Goal: Task Accomplishment & Management: Manage account settings

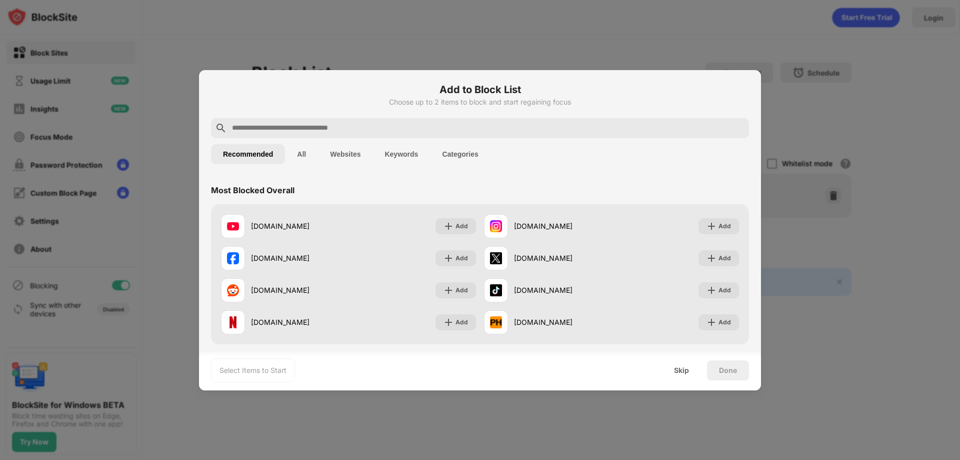
click at [793, 195] on div at bounding box center [480, 230] width 960 height 460
click at [693, 362] on div "Skip" at bounding box center [681, 370] width 39 height 20
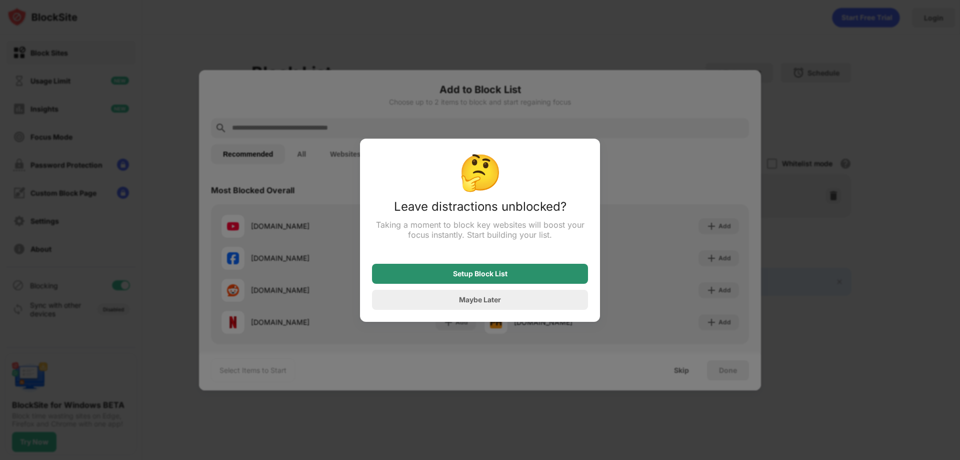
click at [506, 276] on div "Setup Block List" at bounding box center [480, 274] width 55 height 8
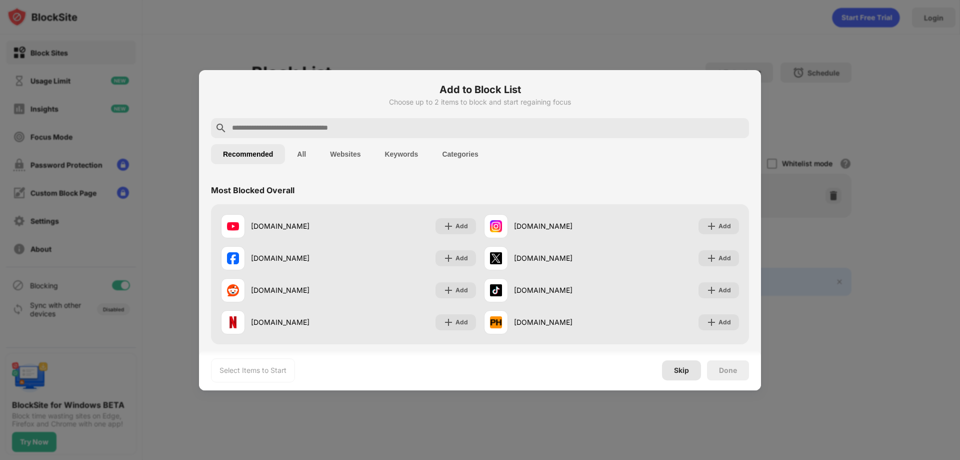
click at [683, 366] on div "Skip" at bounding box center [681, 370] width 15 height 8
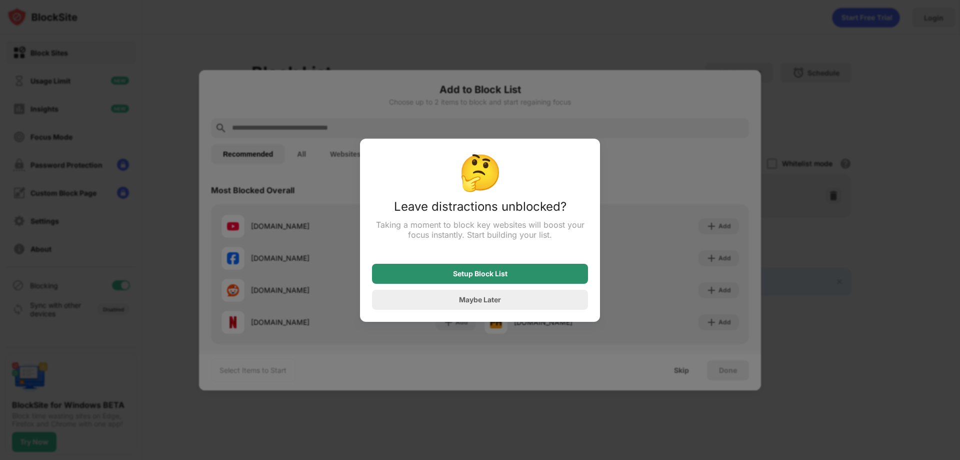
click at [547, 267] on div "Setup Block List" at bounding box center [480, 274] width 216 height 20
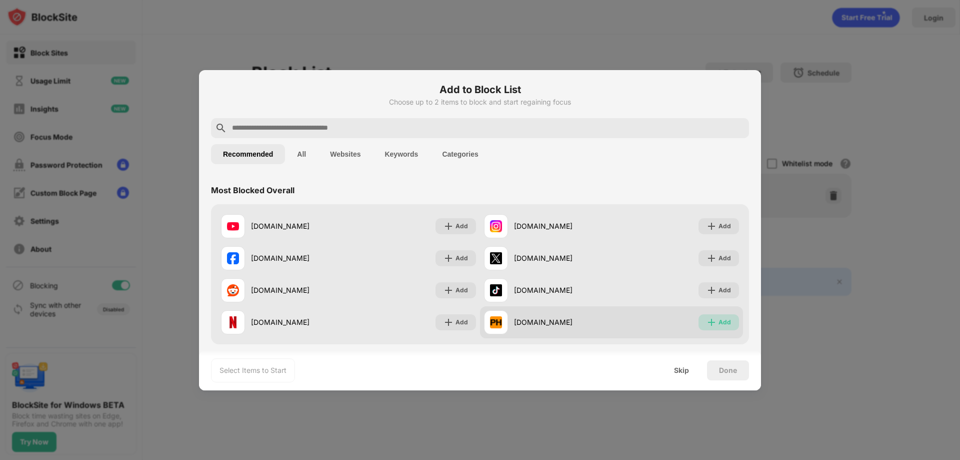
click at [719, 327] on div "Add" at bounding box center [725, 322] width 13 height 10
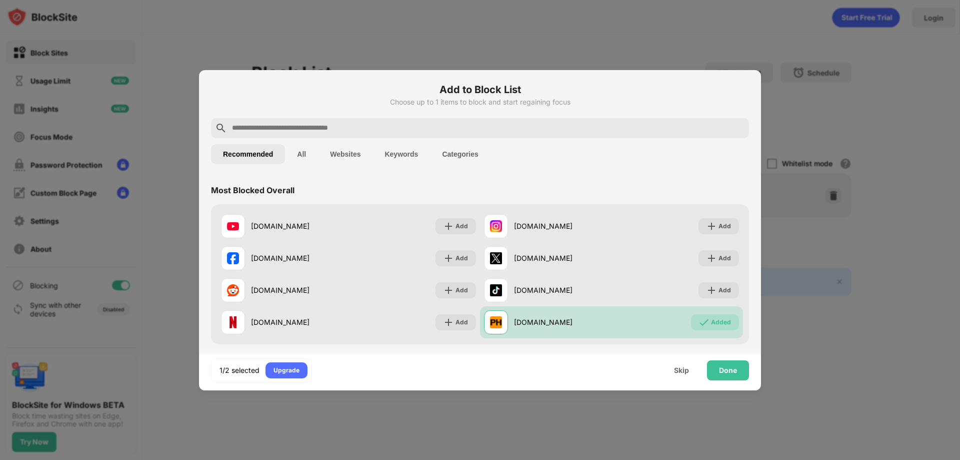
click at [722, 362] on div "Done" at bounding box center [728, 370] width 42 height 20
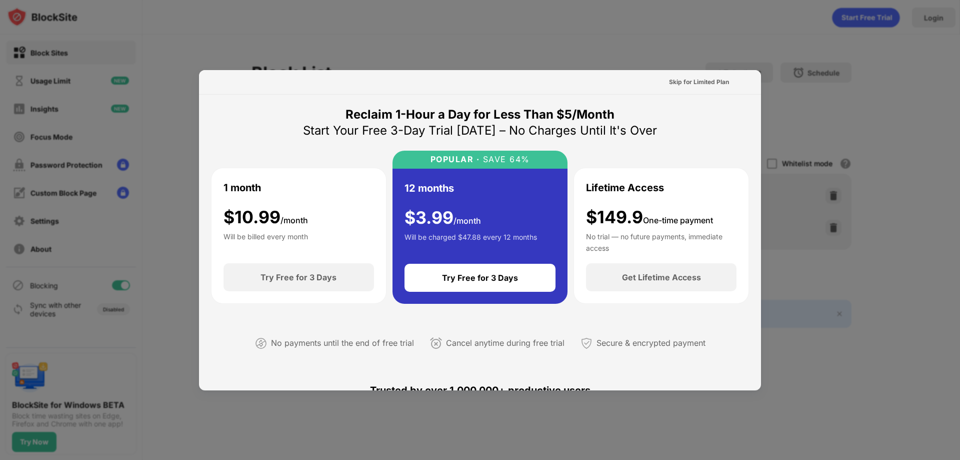
click at [796, 50] on div at bounding box center [480, 230] width 960 height 460
click at [770, 67] on div at bounding box center [480, 230] width 960 height 460
click at [699, 81] on div "Skip for Limited Plan" at bounding box center [699, 82] width 60 height 10
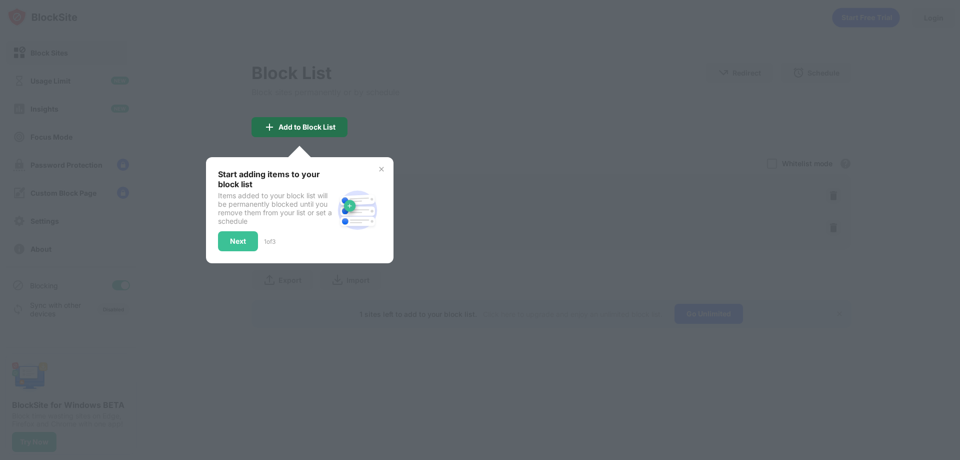
click at [311, 133] on div "Add to Block List" at bounding box center [300, 127] width 96 height 20
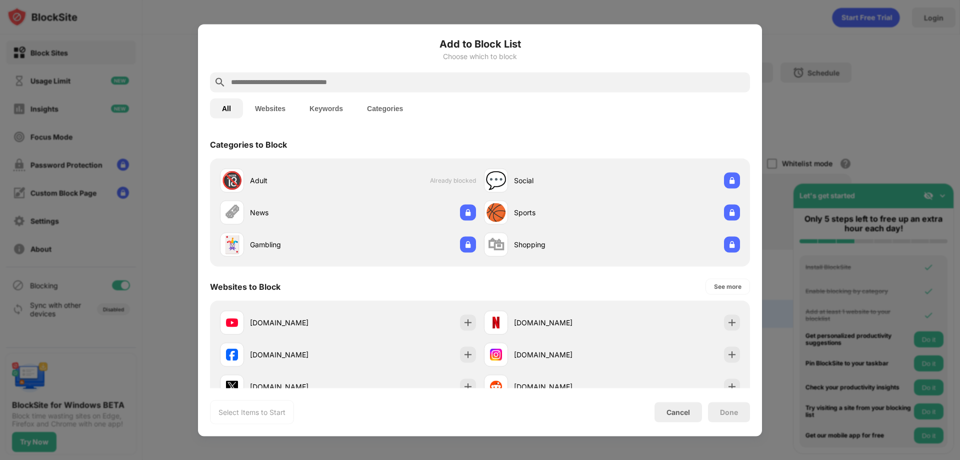
click at [707, 101] on div "All Websites Keywords Categories" at bounding box center [480, 108] width 540 height 32
click at [812, 107] on div at bounding box center [480, 230] width 960 height 460
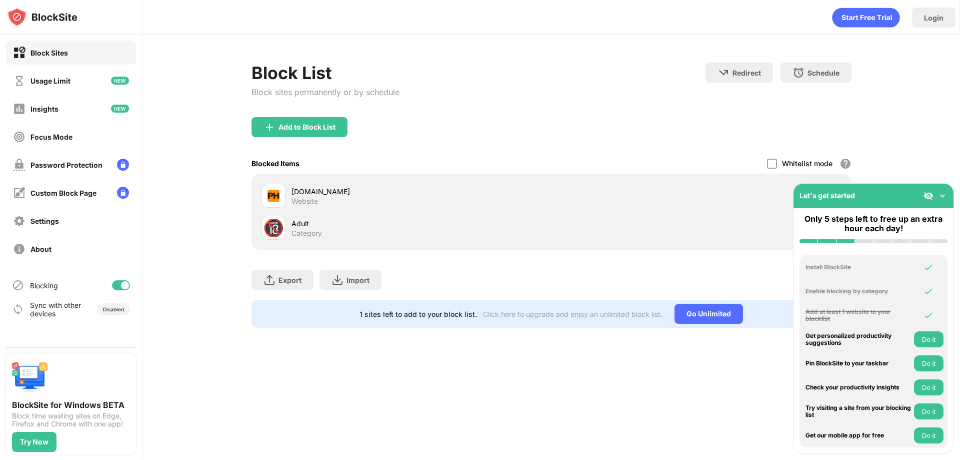
click at [943, 197] on img at bounding box center [943, 196] width 10 height 10
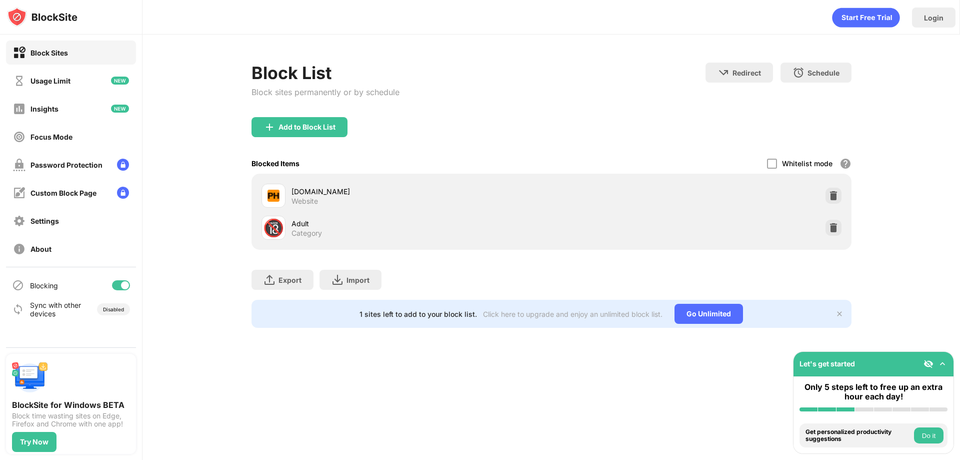
click at [839, 194] on div at bounding box center [834, 196] width 16 height 16
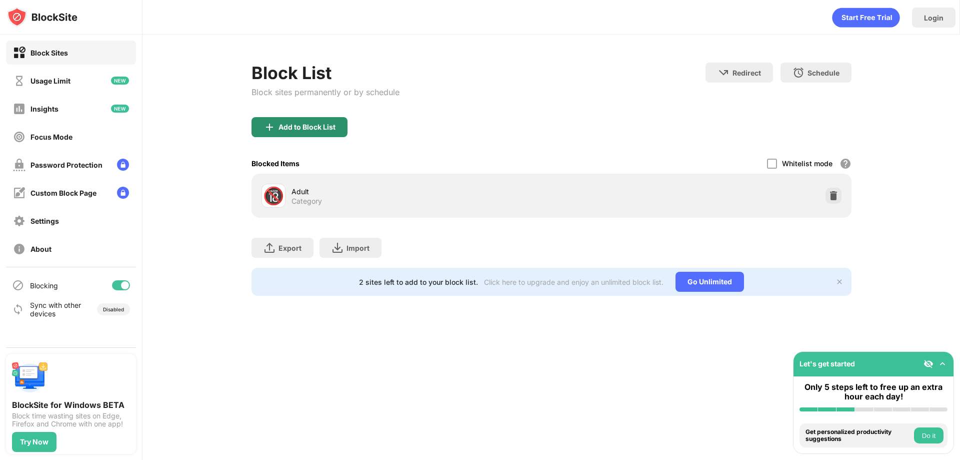
click at [310, 124] on div "Add to Block List" at bounding box center [307, 127] width 57 height 8
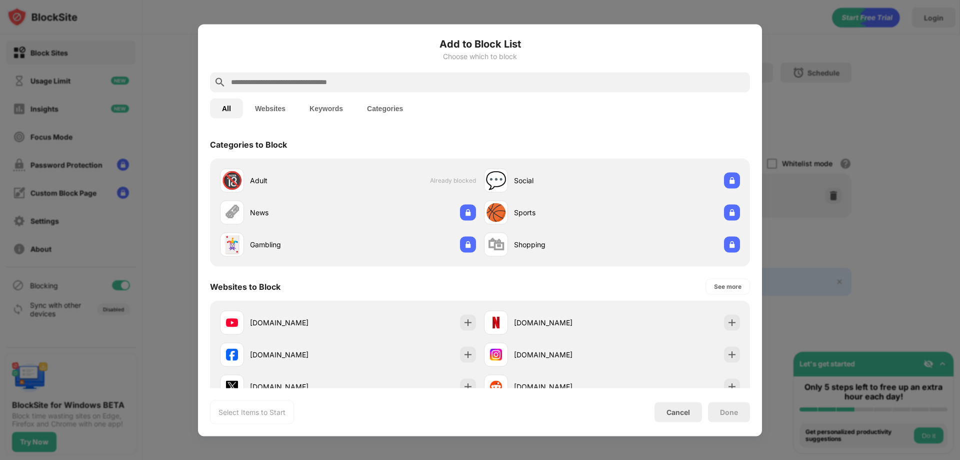
click at [339, 88] on div at bounding box center [480, 82] width 540 height 20
click at [339, 88] on input "text" at bounding box center [488, 82] width 516 height 12
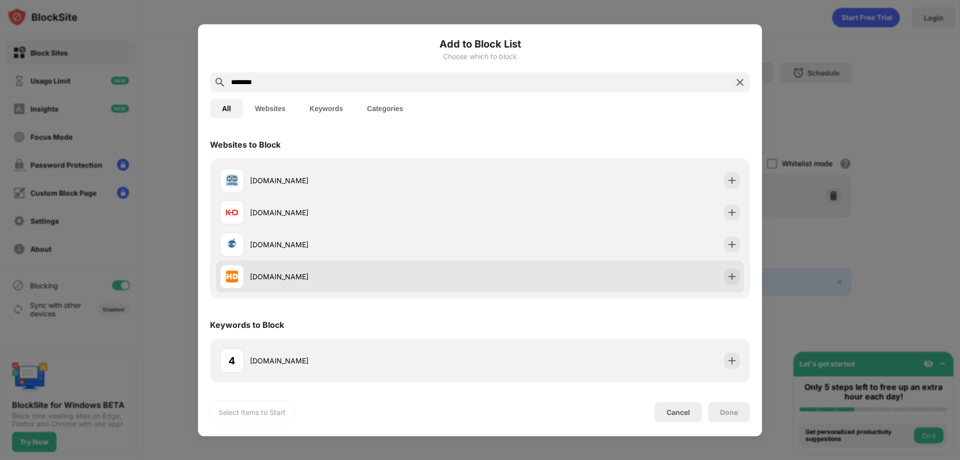
type input "********"
click at [335, 273] on div "[DOMAIN_NAME]" at bounding box center [365, 276] width 230 height 11
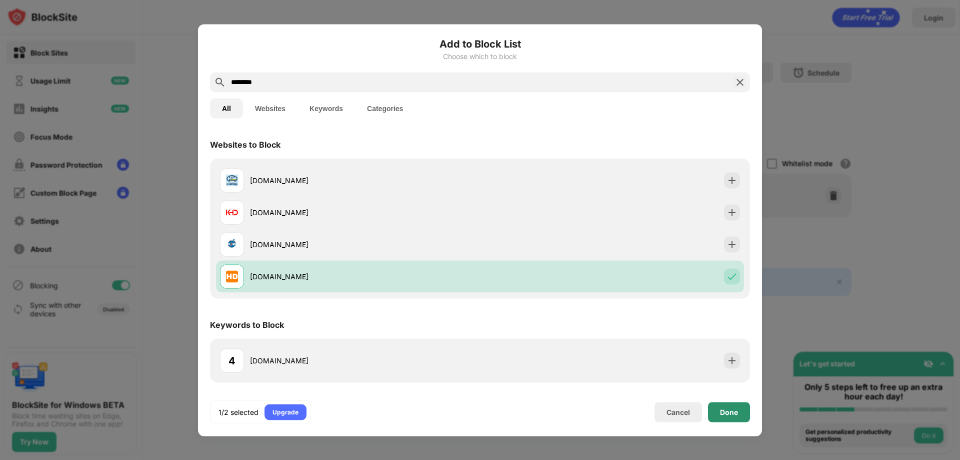
click at [725, 413] on div "Done" at bounding box center [729, 412] width 18 height 8
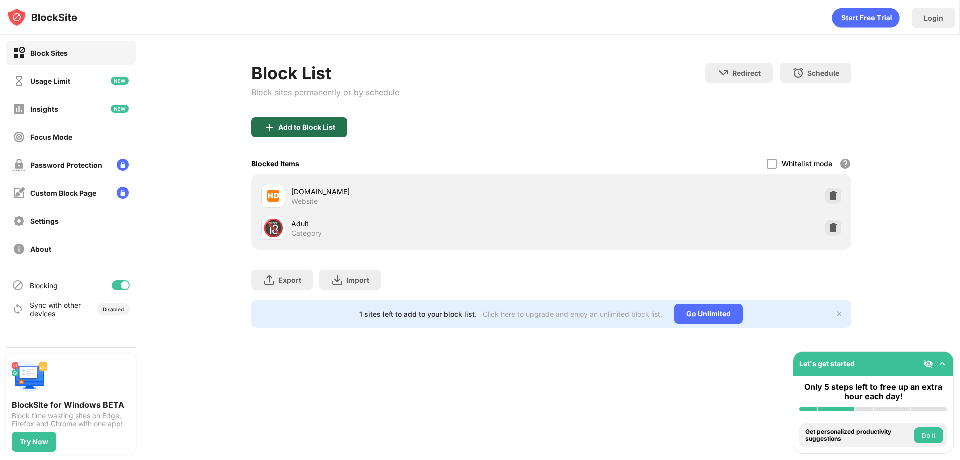
click at [298, 122] on div "Add to Block List" at bounding box center [300, 127] width 96 height 20
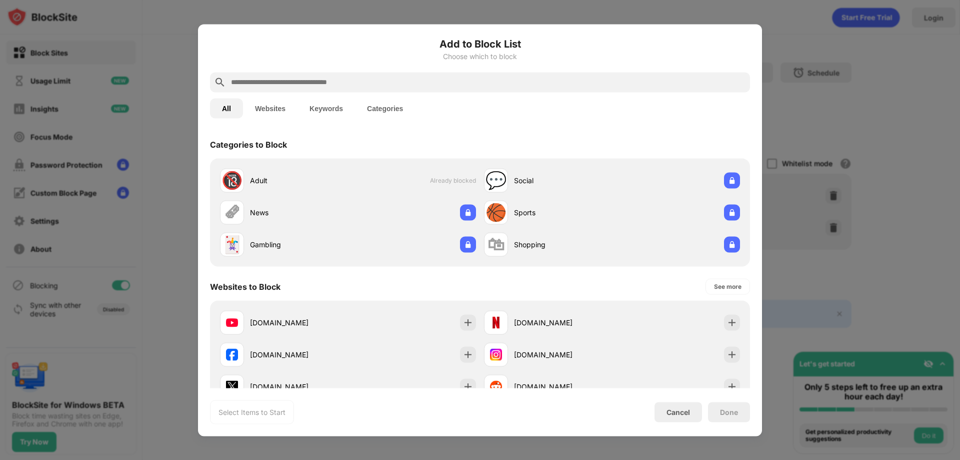
click at [320, 98] on button "Keywords" at bounding box center [327, 108] width 58 height 20
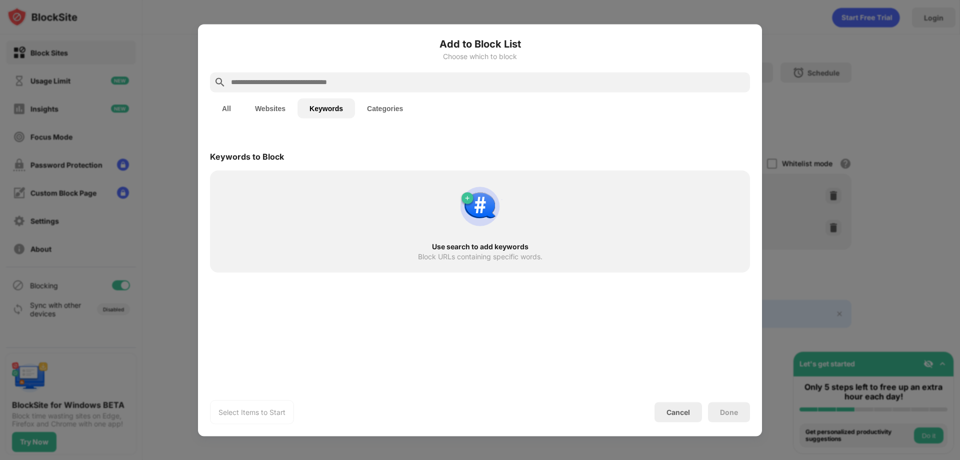
click at [321, 88] on input "text" at bounding box center [488, 82] width 516 height 12
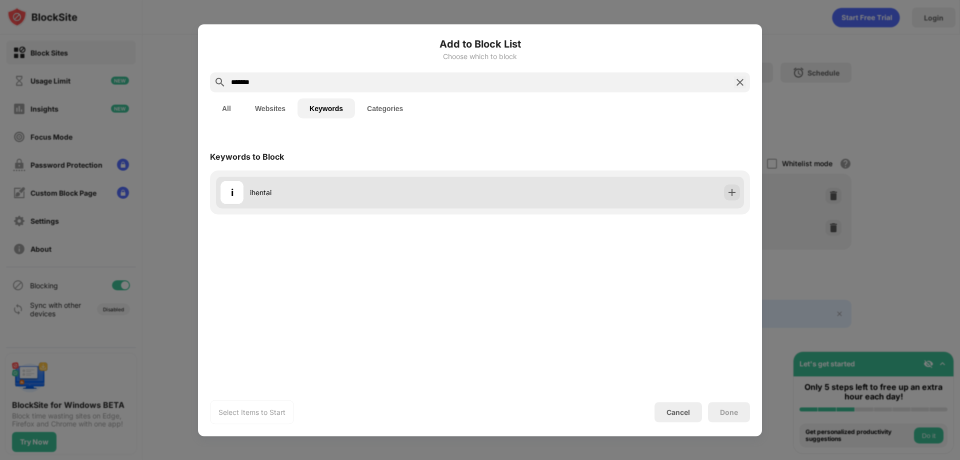
type input "*******"
click at [722, 195] on div "i ihentai" at bounding box center [480, 192] width 528 height 32
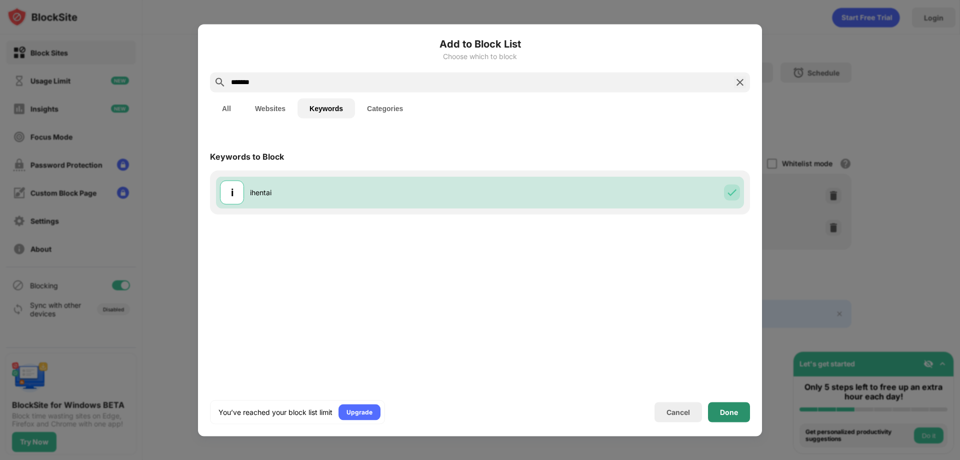
click at [735, 413] on div "Done" at bounding box center [729, 412] width 18 height 8
